Goal: Check status: Check status

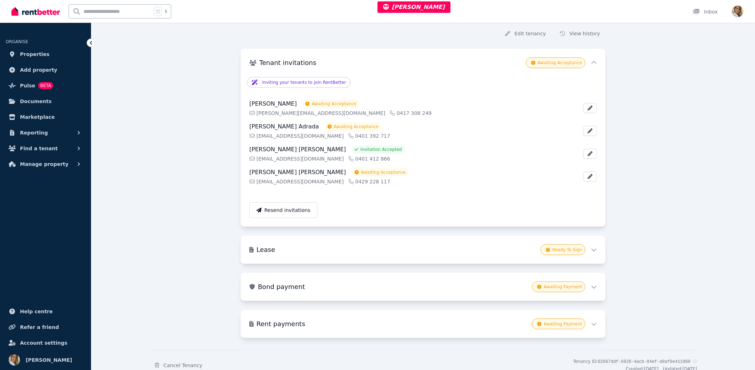
scroll to position [72, 0]
click at [533, 252] on h3 "Lease" at bounding box center [397, 251] width 281 height 10
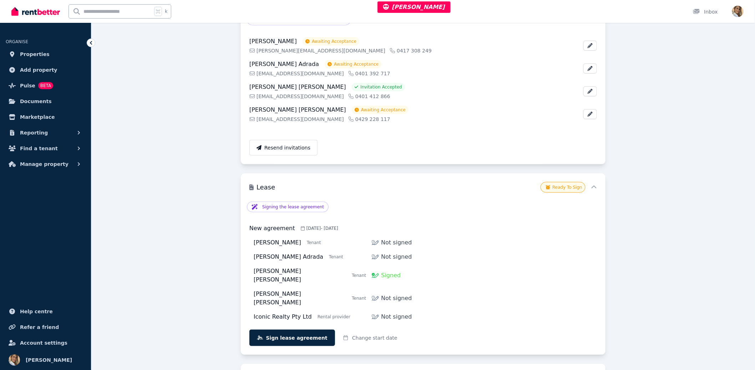
scroll to position [237, 0]
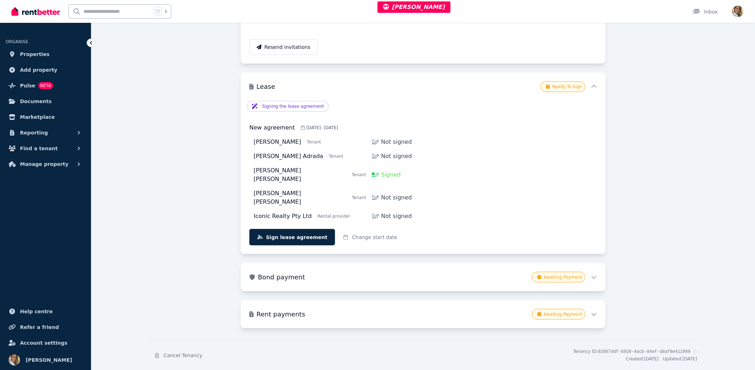
click at [656, 148] on div "**********" at bounding box center [423, 94] width 548 height 557
click at [472, 87] on h3 "Lease" at bounding box center [397, 87] width 281 height 10
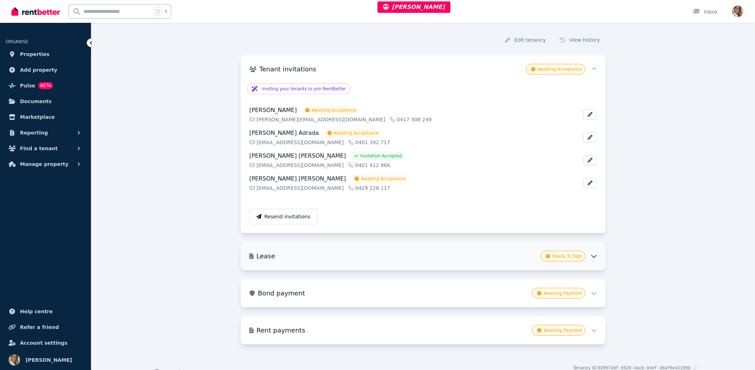
scroll to position [69, 0]
click at [499, 255] on h3 "Lease" at bounding box center [397, 254] width 281 height 10
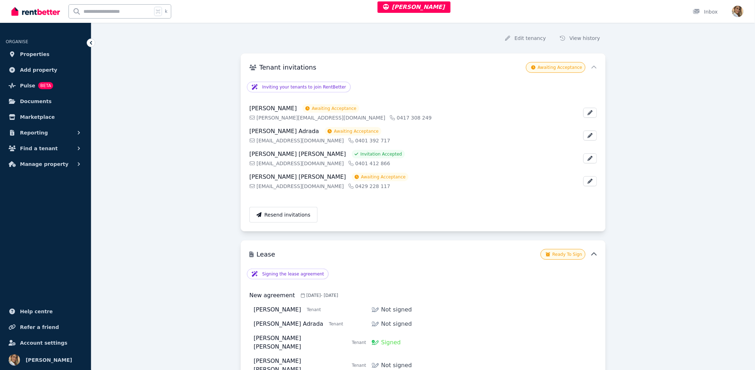
scroll to position [142, 0]
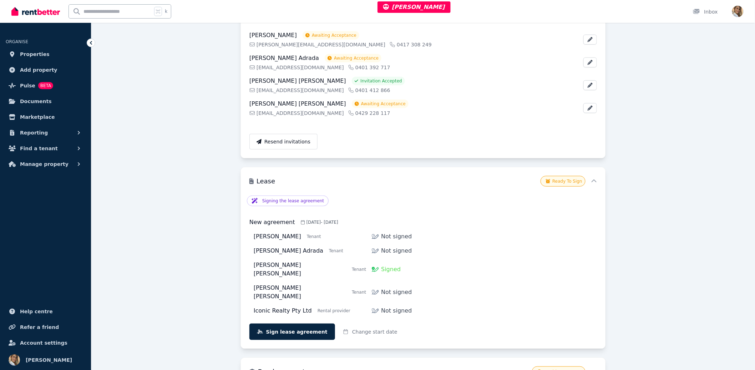
drag, startPoint x: 301, startPoint y: 222, endPoint x: 411, endPoint y: 224, distance: 109.2
click at [411, 224] on div "[DATE] - [DATE]" at bounding box center [449, 222] width 296 height 6
click at [602, 219] on div "Signing the lease agreement Click to learn more The lease agreement is ready fo…" at bounding box center [423, 267] width 365 height 145
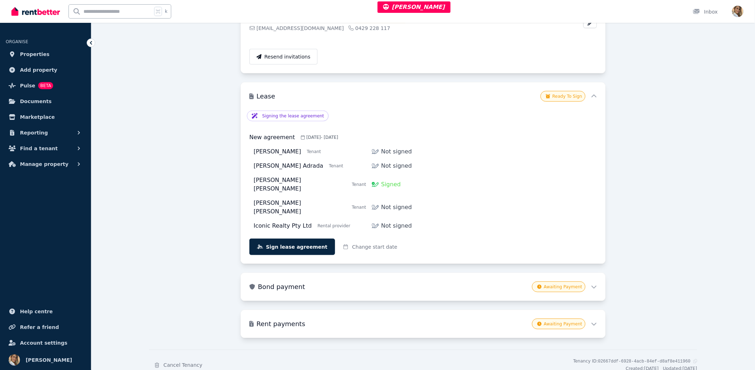
scroll to position [237, 0]
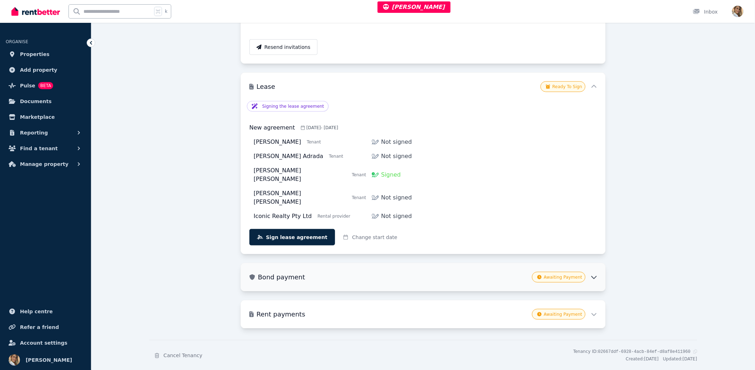
click at [593, 272] on div "Awaiting Payment" at bounding box center [564, 277] width 65 height 11
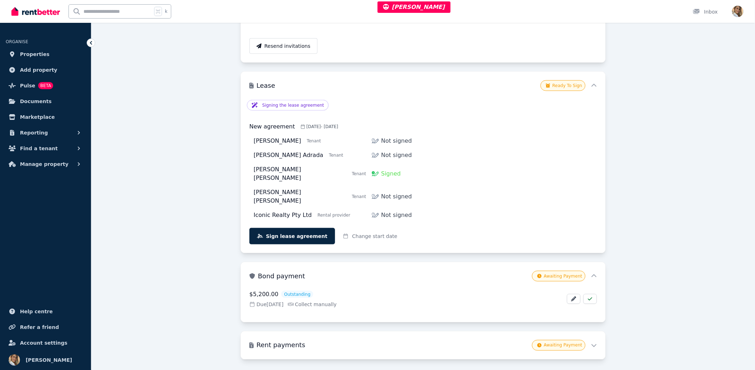
scroll to position [238, 0]
click at [400, 340] on h3 "Rent payments" at bounding box center [393, 345] width 273 height 10
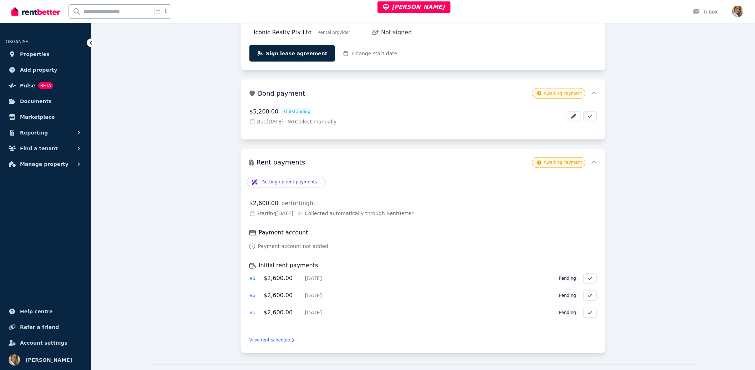
scroll to position [445, 0]
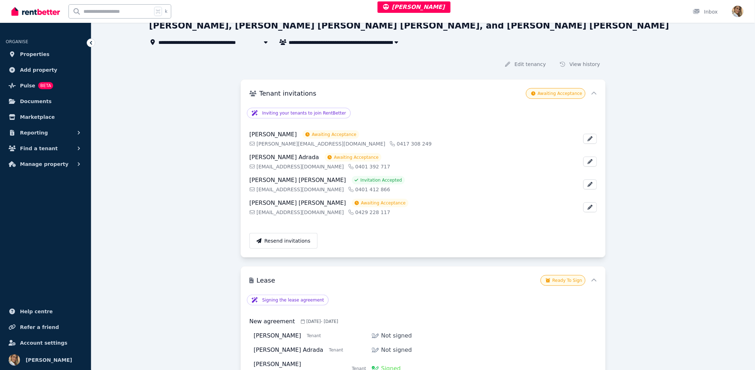
scroll to position [0, 0]
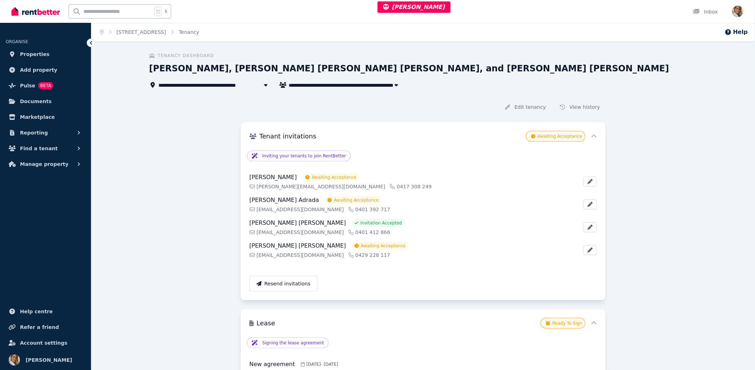
click at [251, 69] on h1 "[PERSON_NAME], [PERSON_NAME] [PERSON_NAME] [PERSON_NAME], and [PERSON_NAME] [PE…" at bounding box center [409, 68] width 520 height 11
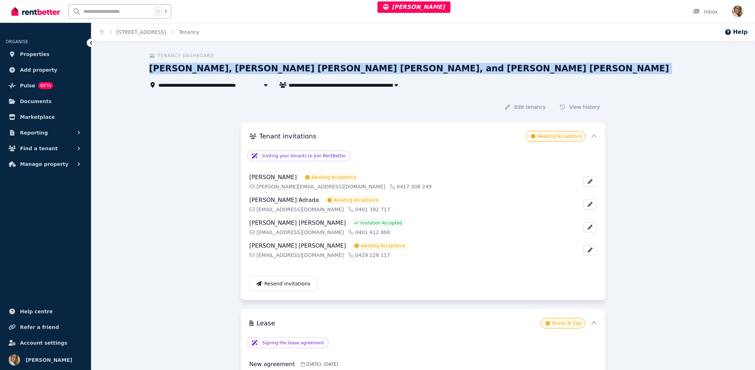
click at [251, 69] on h1 "[PERSON_NAME], [PERSON_NAME] [PERSON_NAME] [PERSON_NAME], and [PERSON_NAME] [PE…" at bounding box center [409, 68] width 520 height 11
click at [672, 70] on div "[PERSON_NAME], [PERSON_NAME] [PERSON_NAME] [PERSON_NAME], and [PERSON_NAME] [PE…" at bounding box center [421, 70] width 544 height 14
drag, startPoint x: 599, startPoint y: 67, endPoint x: 283, endPoint y: 67, distance: 316.5
click at [259, 60] on div "**********" at bounding box center [421, 71] width 544 height 36
